Goal: Find specific page/section: Find specific page/section

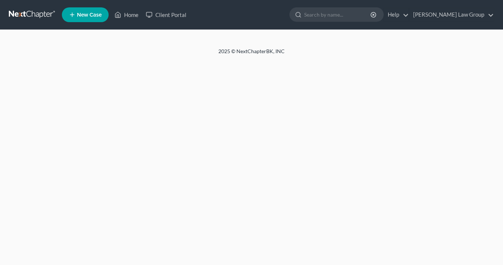
select select "1"
select select "0"
select select "3"
select select "10"
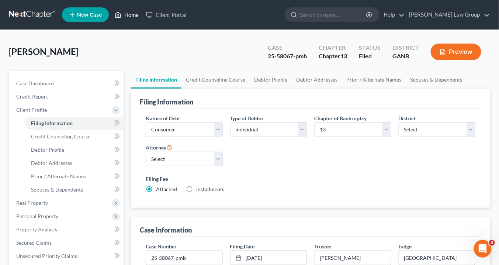
click at [131, 15] on link "Home" at bounding box center [126, 14] width 31 height 13
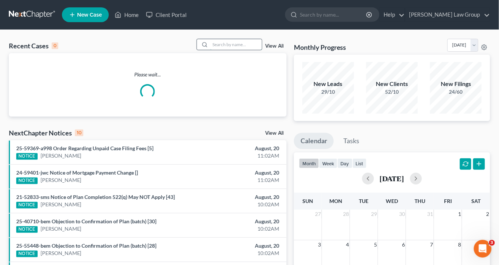
click at [217, 42] on input "search" at bounding box center [236, 44] width 52 height 11
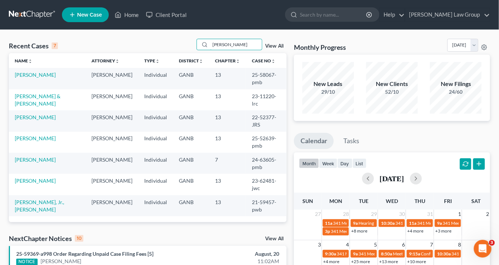
drag, startPoint x: 236, startPoint y: 43, endPoint x: 187, endPoint y: 43, distance: 49.0
click at [184, 40] on div "Recent Cases 7 [PERSON_NAME] View All" at bounding box center [148, 46] width 278 height 14
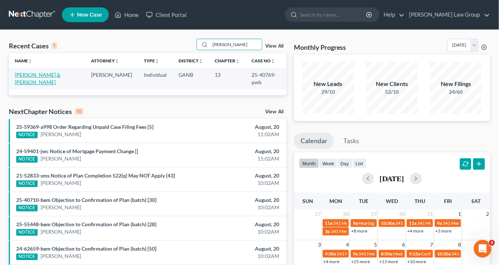
type input "[PERSON_NAME]"
click at [41, 75] on link "[PERSON_NAME] & [PERSON_NAME]" at bounding box center [38, 78] width 46 height 14
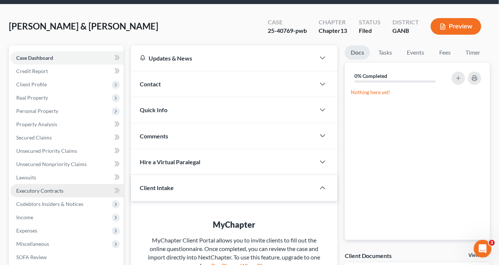
scroll to position [88, 0]
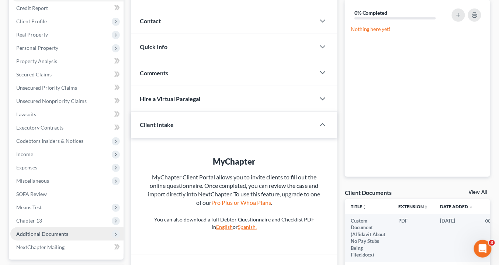
click at [68, 229] on span "Additional Documents" at bounding box center [66, 233] width 113 height 13
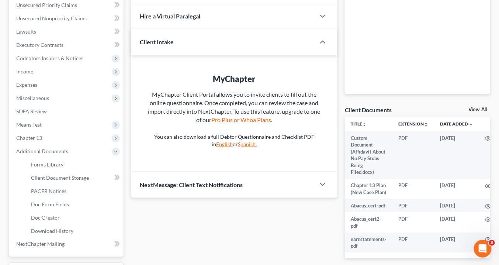
scroll to position [206, 0]
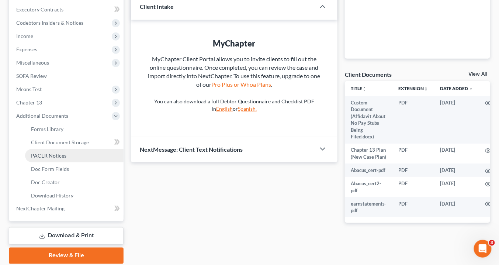
click at [76, 153] on link "PACER Notices" at bounding box center [74, 155] width 98 height 13
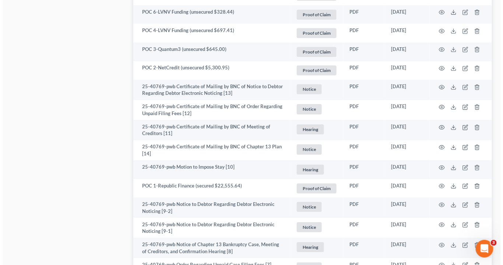
scroll to position [649, 0]
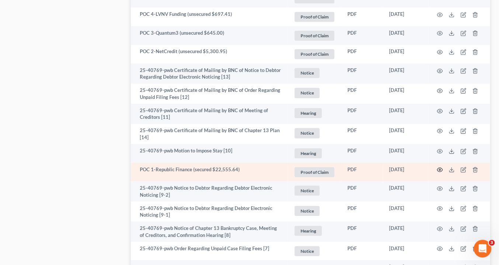
click at [437, 168] on icon "button" at bounding box center [440, 170] width 6 height 4
